Goal: Use online tool/utility: Utilize a website feature to perform a specific function

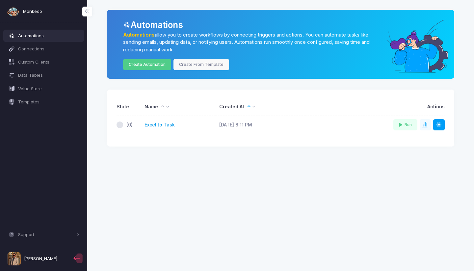
click at [155, 125] on link "Excel to Task" at bounding box center [160, 124] width 30 height 7
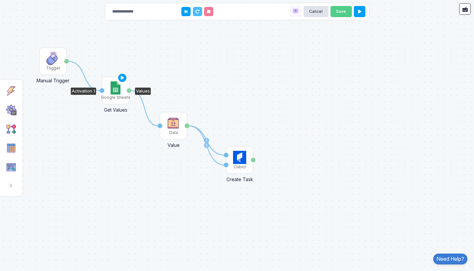
click at [115, 92] on img at bounding box center [116, 87] width 10 height 13
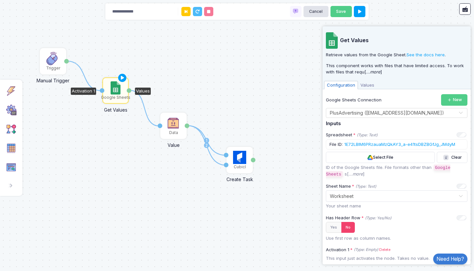
click at [363, 84] on span "Values" at bounding box center [367, 85] width 19 height 9
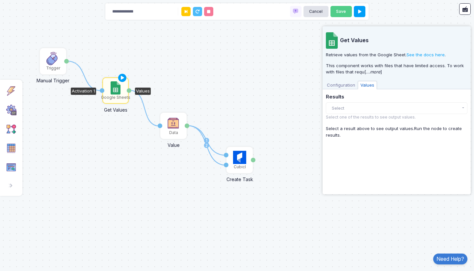
click at [354, 106] on button "Select" at bounding box center [397, 108] width 142 height 12
click at [342, 86] on span "Configuration" at bounding box center [341, 85] width 34 height 9
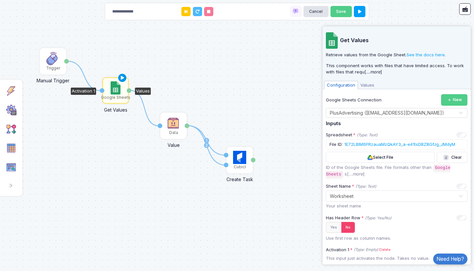
click at [122, 77] on icon at bounding box center [123, 77] width 8 height 9
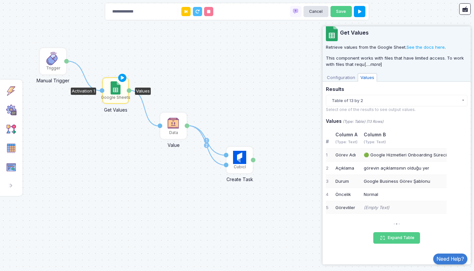
scroll to position [7, 0]
drag, startPoint x: 364, startPoint y: 167, endPoint x: 433, endPoint y: 165, distance: 69.5
click at [433, 166] on div "görevin açıklamsının olduğu yer" at bounding box center [405, 169] width 83 height 7
click at [398, 235] on button "Expand Table" at bounding box center [396, 239] width 47 height 12
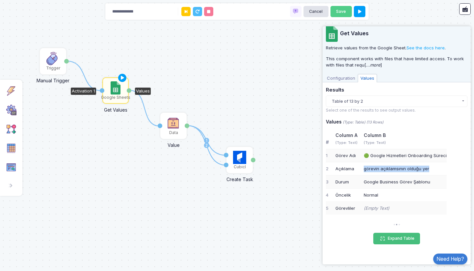
select select "*****"
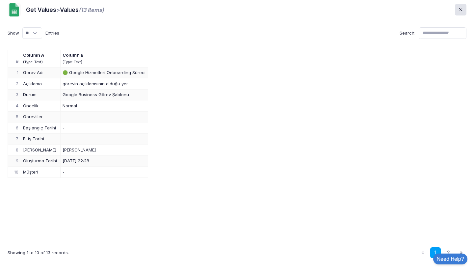
click at [42, 194] on div "# Column A (Type: Text) Column B (Type: Text) 1 Görev Adı 🟢 Google Hizmetleri O…" at bounding box center [237, 143] width 459 height 187
click at [447, 250] on link "2" at bounding box center [448, 252] width 11 height 11
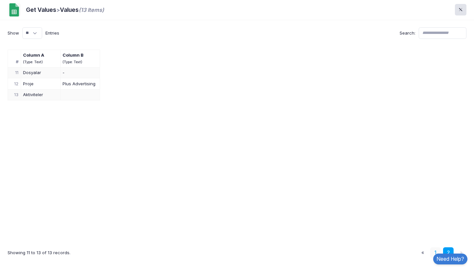
click at [433, 253] on link "1" at bounding box center [435, 252] width 11 height 11
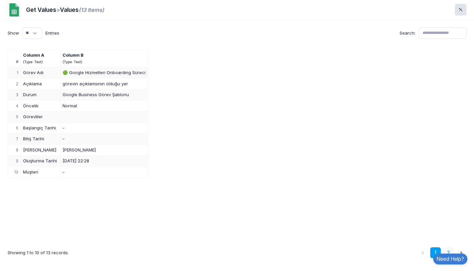
click at [447, 250] on link "2" at bounding box center [448, 252] width 11 height 11
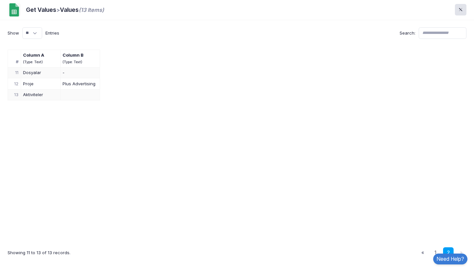
click at [31, 94] on span "Aktiviteler" at bounding box center [33, 94] width 20 height 5
click at [80, 96] on td at bounding box center [80, 94] width 40 height 11
click at [435, 252] on link "1" at bounding box center [435, 252] width 11 height 11
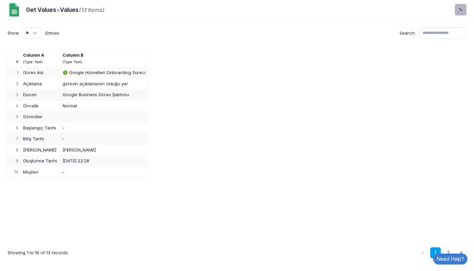
click at [464, 9] on span at bounding box center [464, 10] width 0 height 8
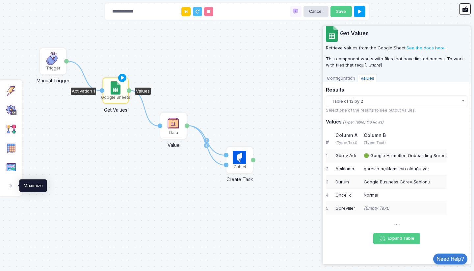
click at [11, 189] on button at bounding box center [10, 185] width 14 height 14
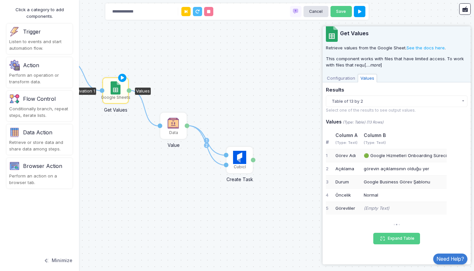
click at [120, 180] on div "1 1 2 1 Google Sheets Get Values Activation 1 Values Data Value Value Value Cub…" at bounding box center [237, 135] width 474 height 271
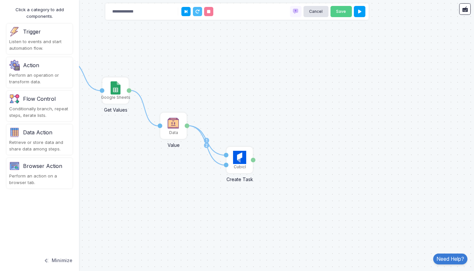
click at [143, 166] on div "1 1 2 1 Google Sheets Get Values Activation 1 Values Data Value Value Value Cub…" at bounding box center [237, 135] width 474 height 271
click at [145, 59] on div "1 1 2 1 Google Sheets Get Values Activation 1 Values Data Value Value Value Cub…" at bounding box center [237, 135] width 474 height 271
